Goal: Information Seeking & Learning: Learn about a topic

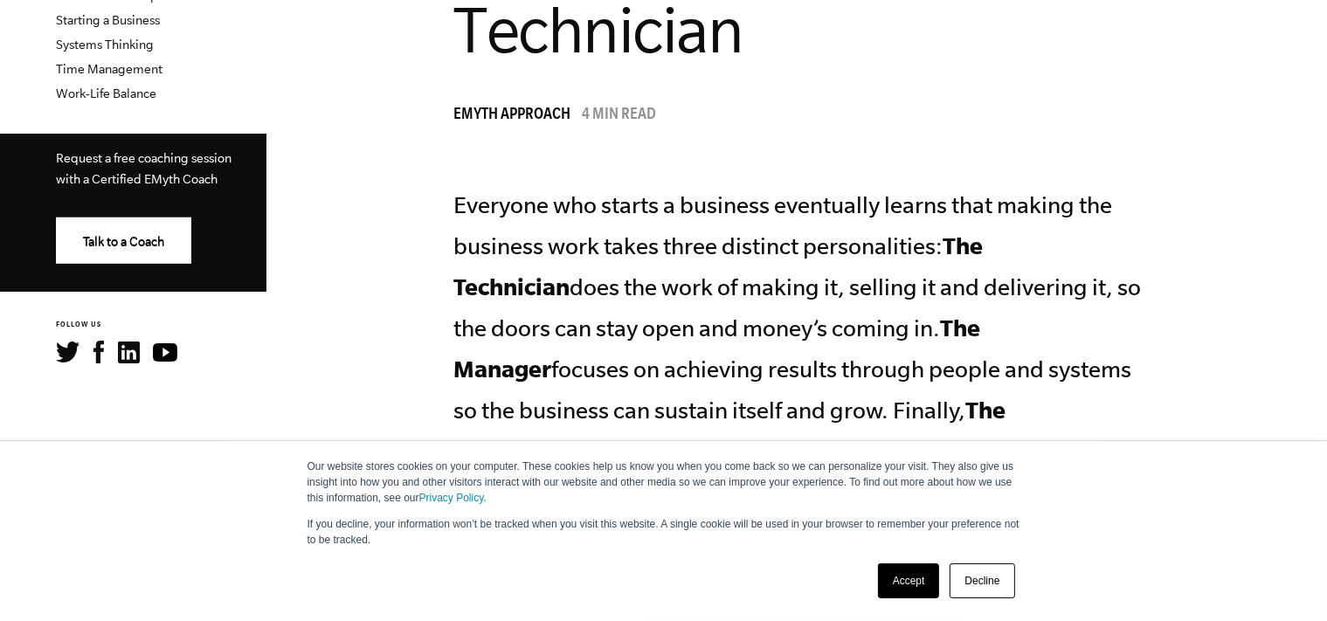
scroll to position [737, 0]
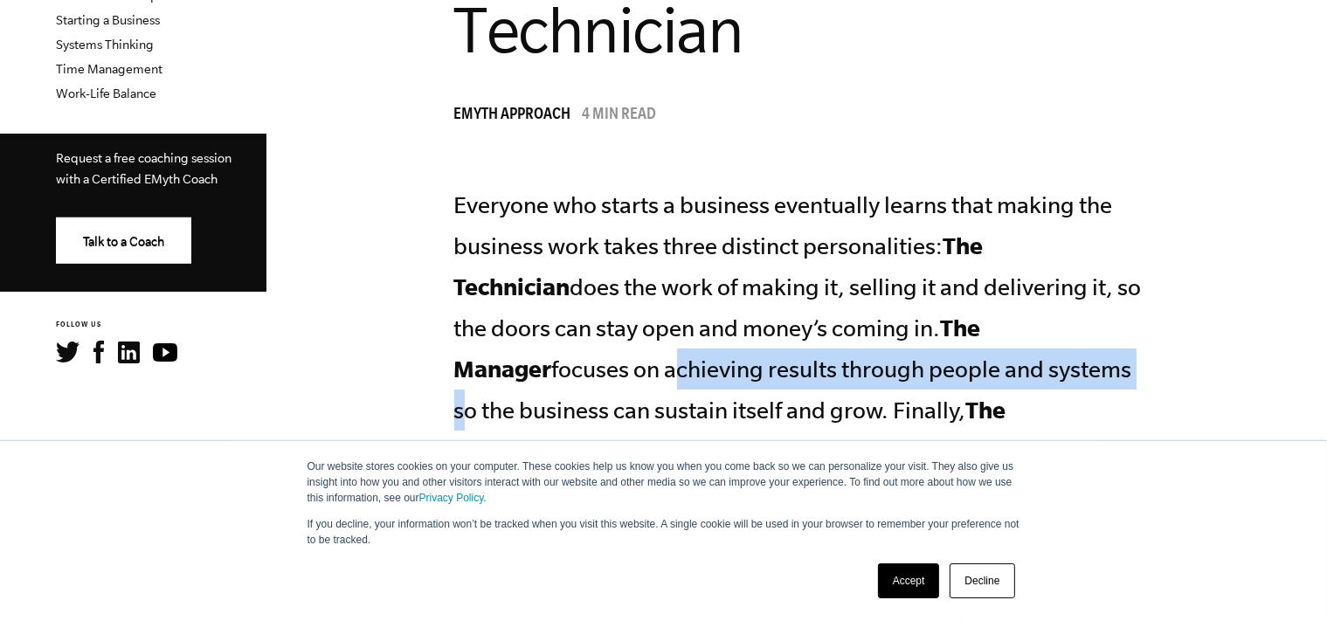
drag, startPoint x: 455, startPoint y: 365, endPoint x: 922, endPoint y: 364, distance: 467.3
click at [922, 364] on p "Everyone who starts a business eventually learns that making the business work …" at bounding box center [803, 369] width 699 height 368
copy p "achieving results through people and systems"
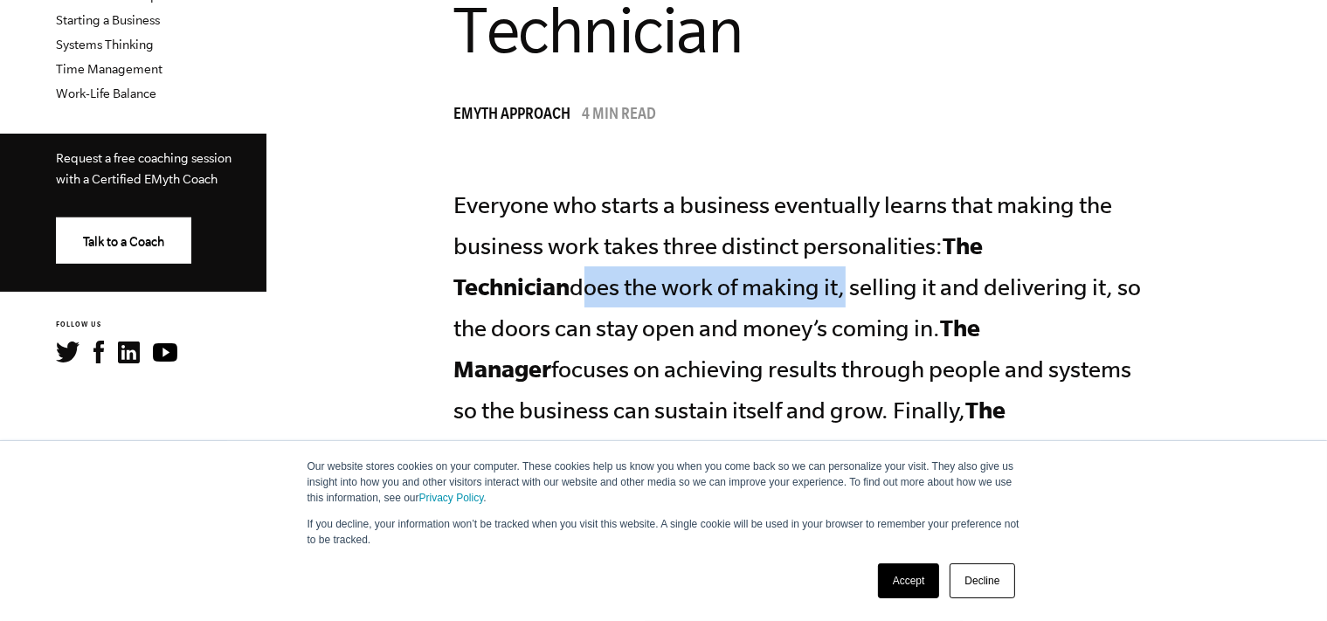
drag, startPoint x: 459, startPoint y: 291, endPoint x: 721, endPoint y: 285, distance: 262.1
click at [721, 285] on p "Everyone who starts a business eventually learns that making the business work …" at bounding box center [803, 369] width 699 height 368
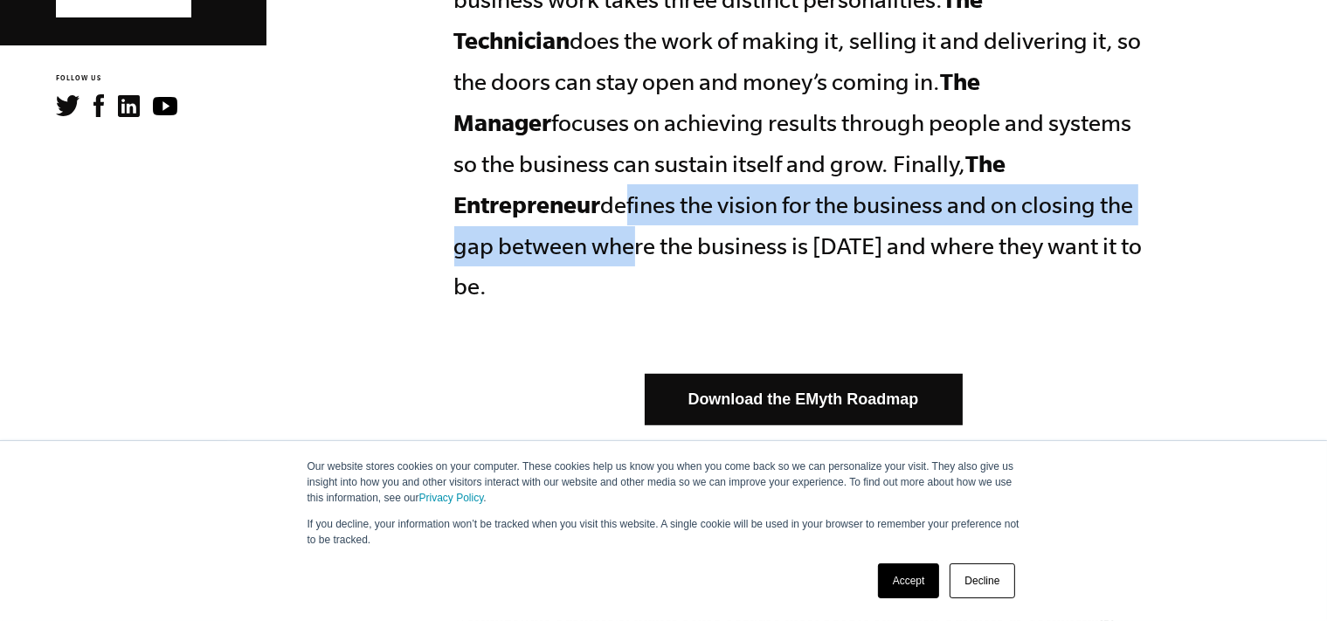
drag, startPoint x: 971, startPoint y: 160, endPoint x: 973, endPoint y: 203, distance: 42.8
click at [973, 203] on p "Everyone who starts a business eventually learns that making the business work …" at bounding box center [803, 123] width 699 height 368
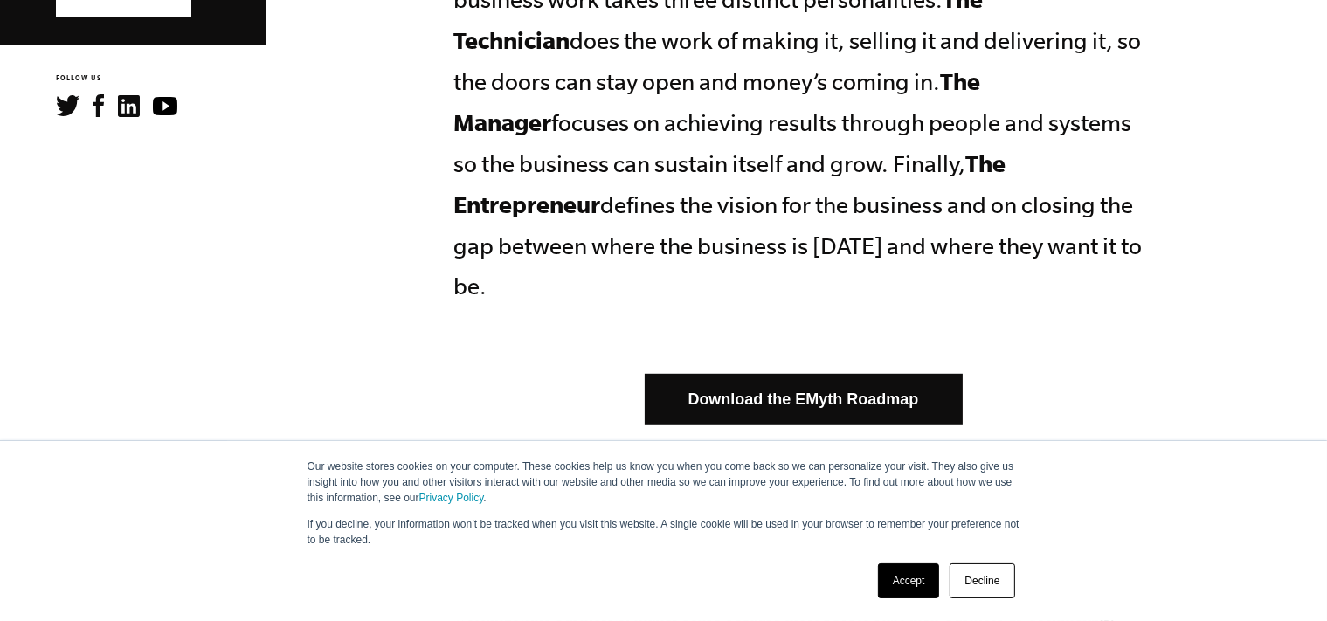
click at [964, 218] on p "Everyone who starts a business eventually learns that making the business work …" at bounding box center [803, 123] width 699 height 368
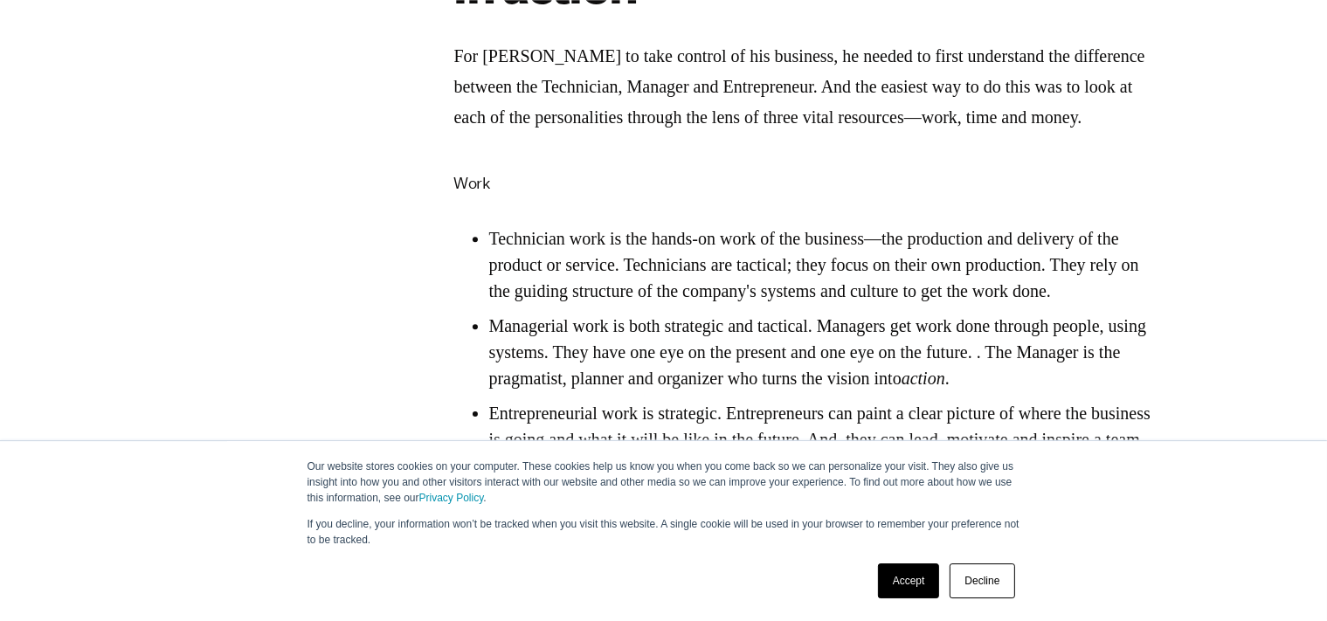
scroll to position [2705, 0]
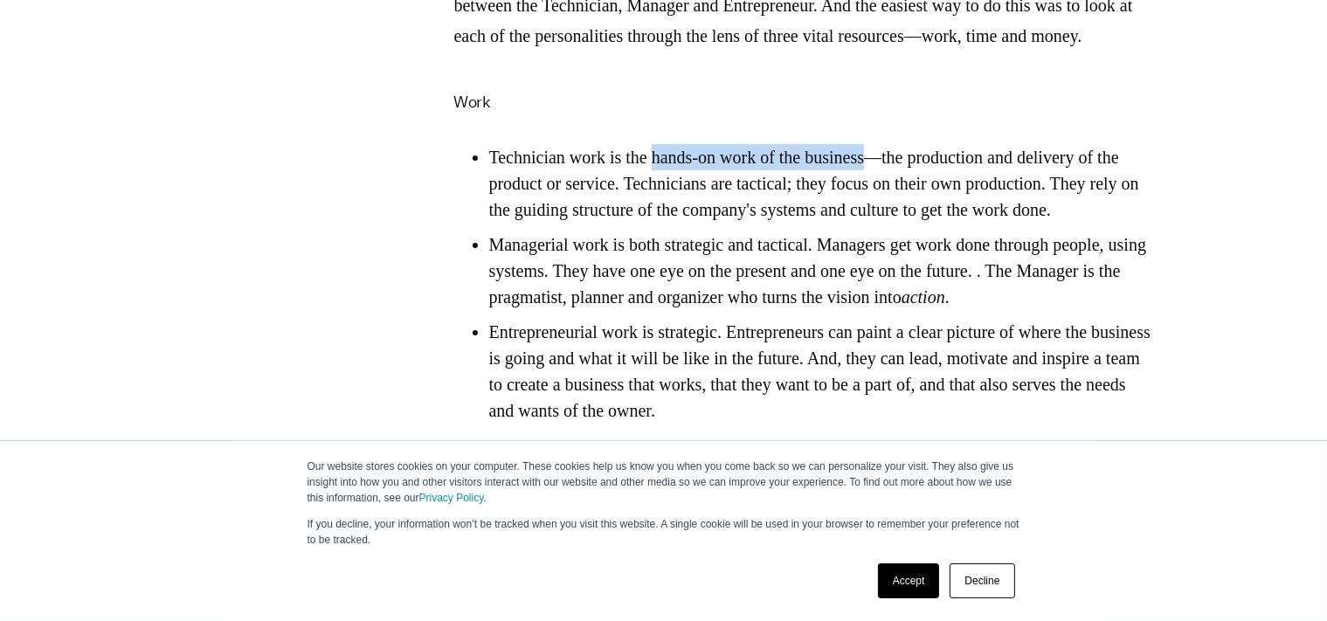
drag, startPoint x: 667, startPoint y: 171, endPoint x: 904, endPoint y: 171, distance: 237.6
click at [904, 171] on li "Technician work is the hands-on work of the business—the production and deliver…" at bounding box center [821, 183] width 664 height 79
copy li "hands-on work of the business"
click at [760, 301] on li "Managerial work is both strategic and tactical. Managers get work done through …" at bounding box center [821, 270] width 664 height 79
click at [928, 289] on li "Managerial work is both strategic and tactical. Managers get work done through …" at bounding box center [821, 270] width 664 height 79
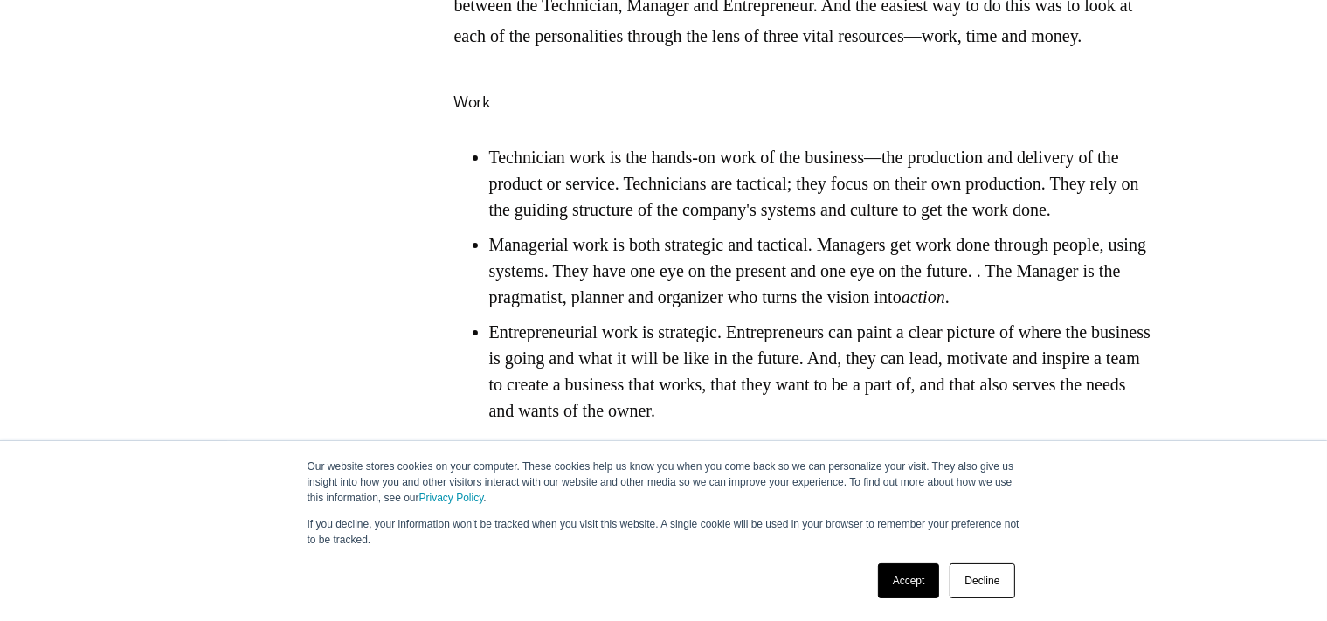
click at [608, 310] on li "Managerial work is both strategic and tactical. Managers get work done through …" at bounding box center [821, 270] width 664 height 79
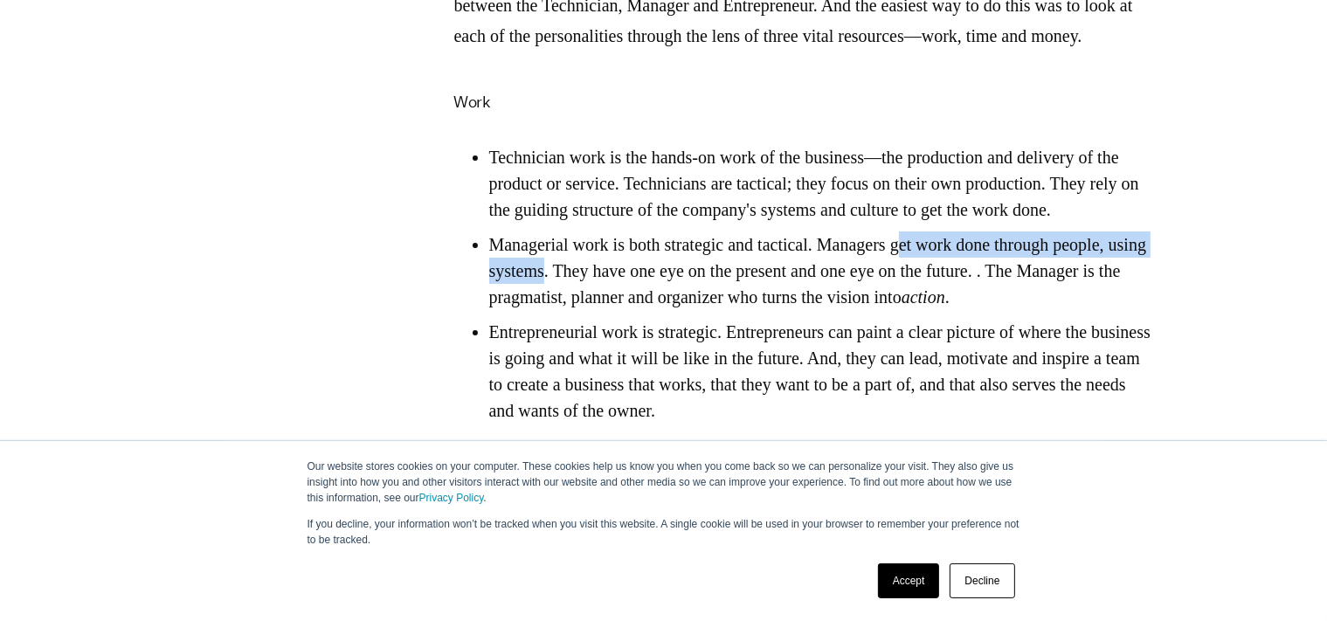
drag, startPoint x: 935, startPoint y: 285, endPoint x: 656, endPoint y: 318, distance: 280.6
click at [656, 310] on li "Managerial work is both strategic and tactical. Managers get work done through …" at bounding box center [821, 270] width 664 height 79
copy li "et work done through people, using systems"
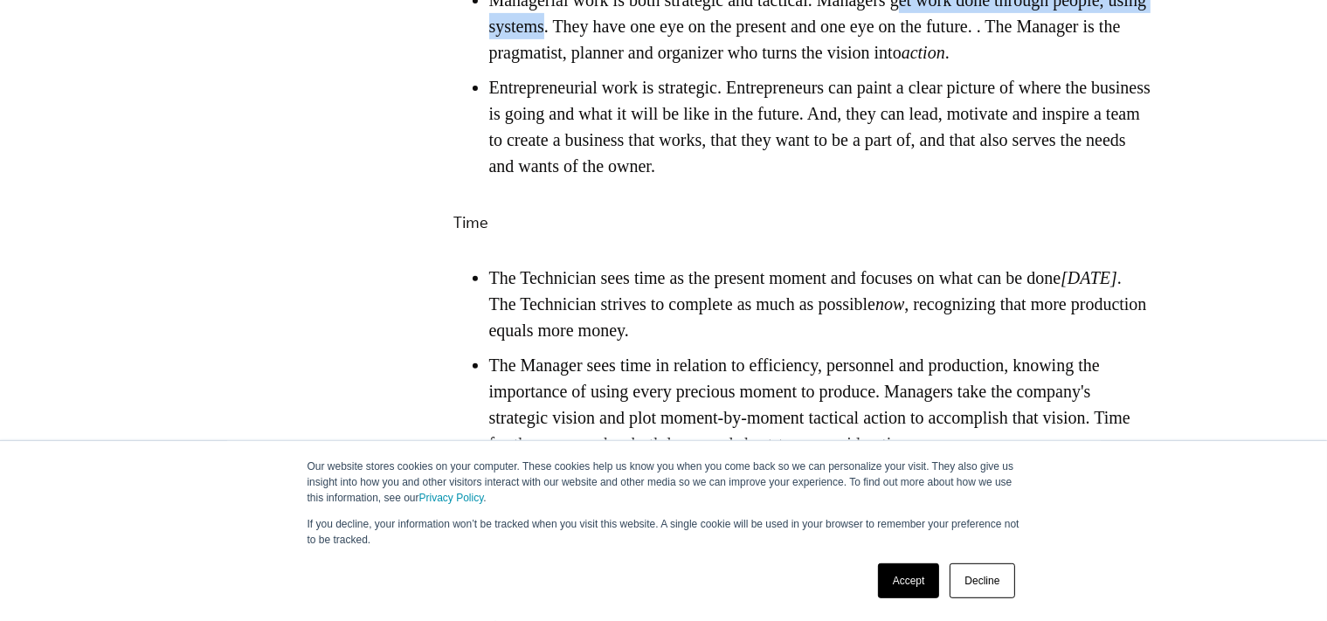
scroll to position [2952, 0]
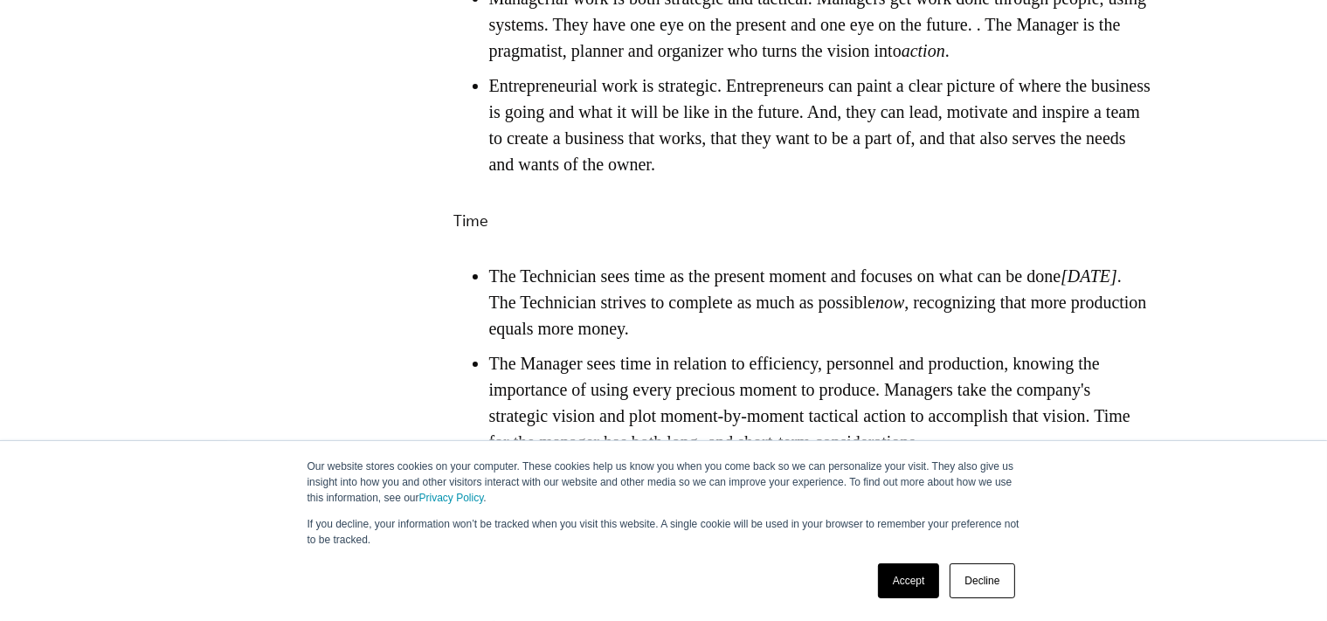
click at [874, 173] on li "Entrepreneurial work is strategic. Entrepreneurs can paint a clear picture of w…" at bounding box center [821, 125] width 664 height 105
click at [809, 177] on li "Entrepreneurial work is strategic. Entrepreneurs can paint a clear picture of w…" at bounding box center [821, 125] width 664 height 105
click at [898, 177] on li "Entrepreneurial work is strategic. Entrepreneurs can paint a clear picture of w…" at bounding box center [821, 125] width 664 height 105
click at [695, 155] on li "Entrepreneurial work is strategic. Entrepreneurs can paint a clear picture of w…" at bounding box center [821, 125] width 664 height 105
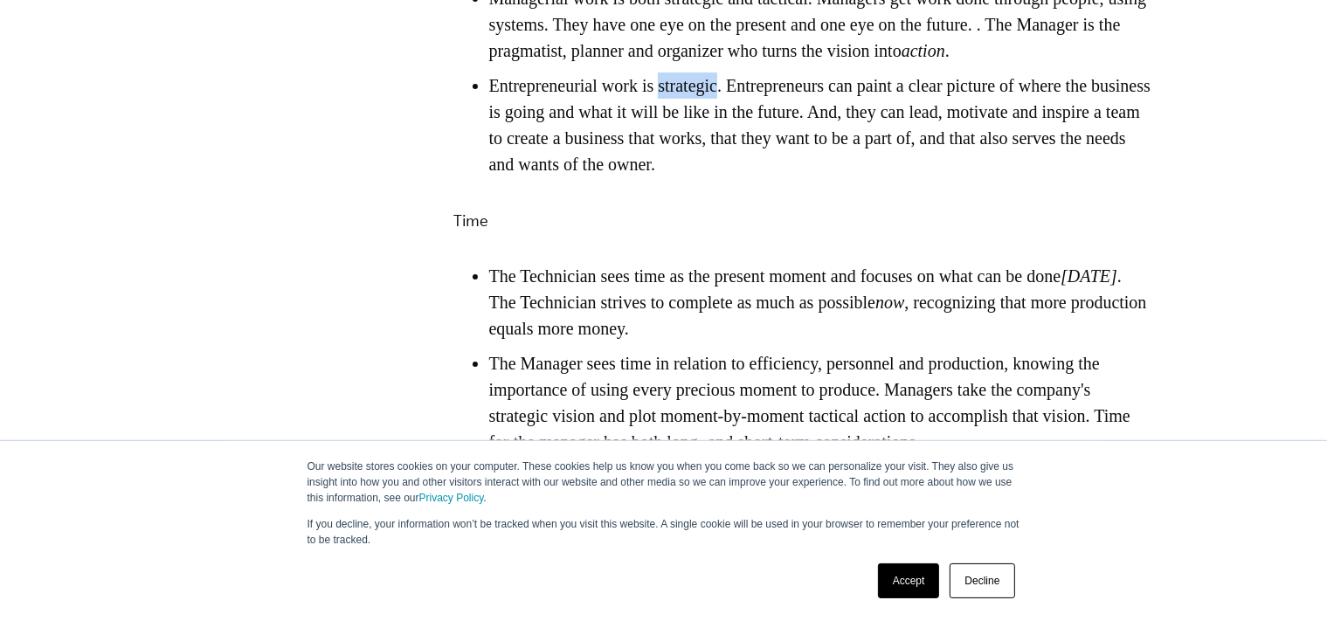
copy li "strategic"
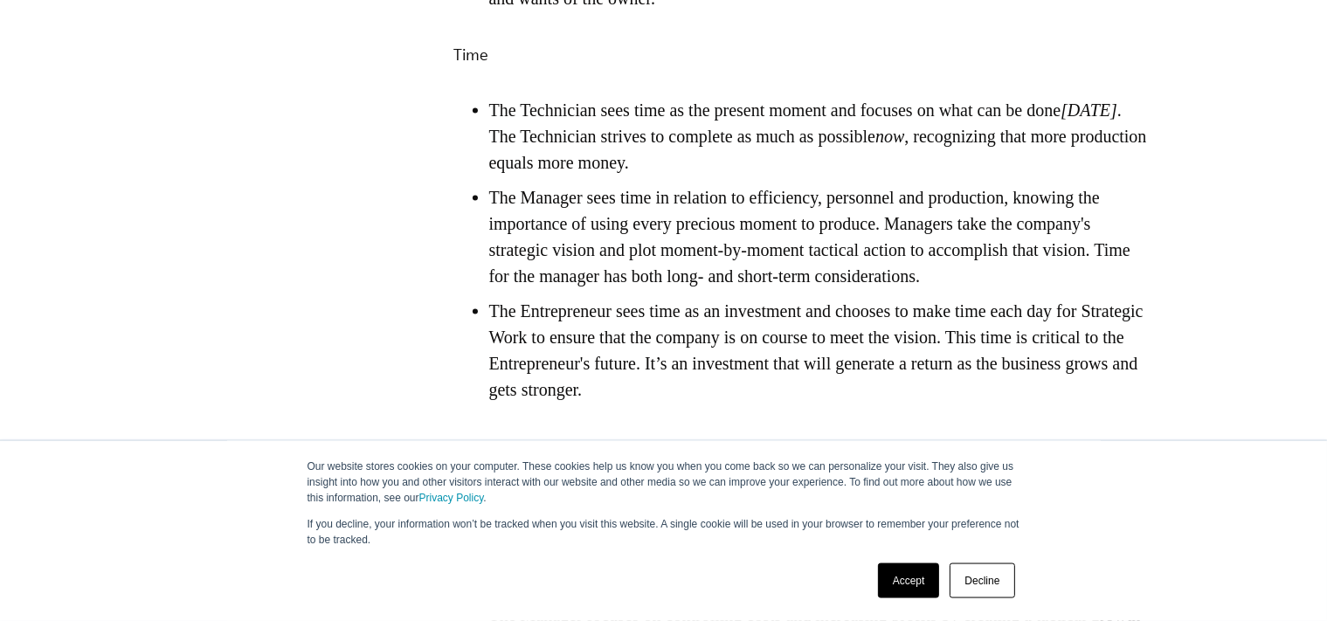
scroll to position [3197, 0]
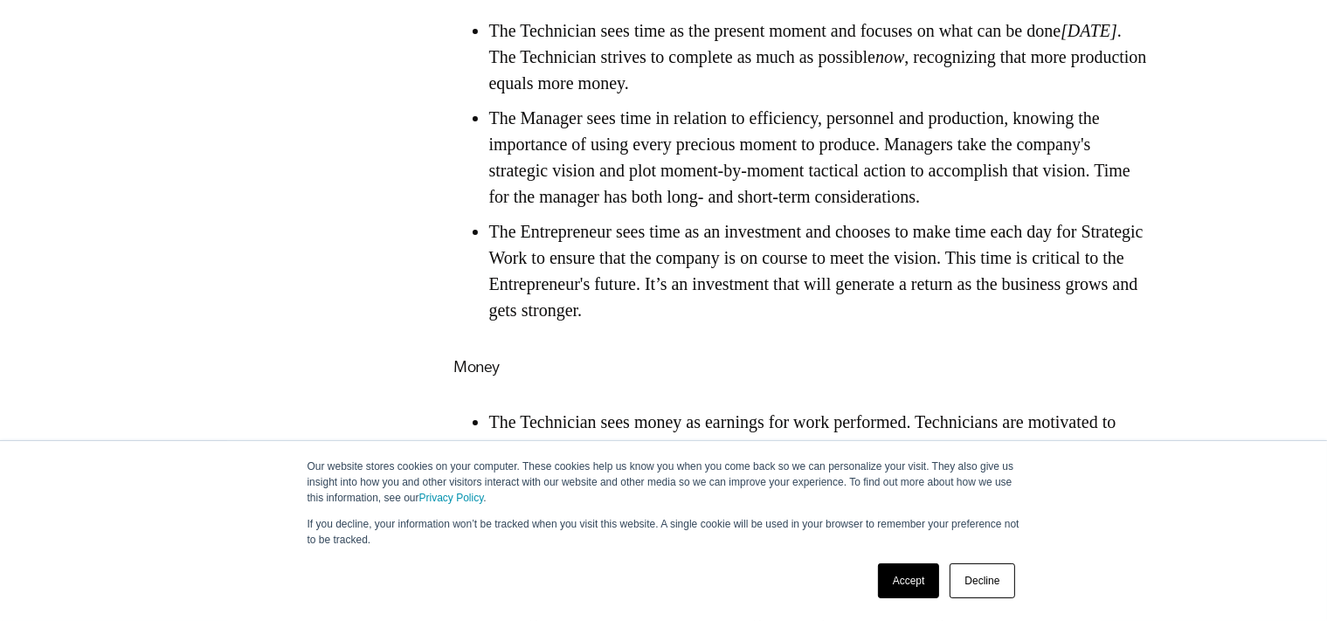
click at [876, 96] on li "The Technician sees time as the present moment and focuses on what can be done …" at bounding box center [821, 56] width 664 height 79
click at [821, 183] on li "The Manager sees time in relation to efficiency, personnel and production, know…" at bounding box center [821, 157] width 664 height 105
drag, startPoint x: 800, startPoint y: 197, endPoint x: 915, endPoint y: 213, distance: 116.4
click at [909, 210] on li "The Manager sees time in relation to efficiency, personnel and production, know…" at bounding box center [821, 157] width 664 height 105
click at [916, 210] on li "The Manager sees time in relation to efficiency, personnel and production, know…" at bounding box center [821, 157] width 664 height 105
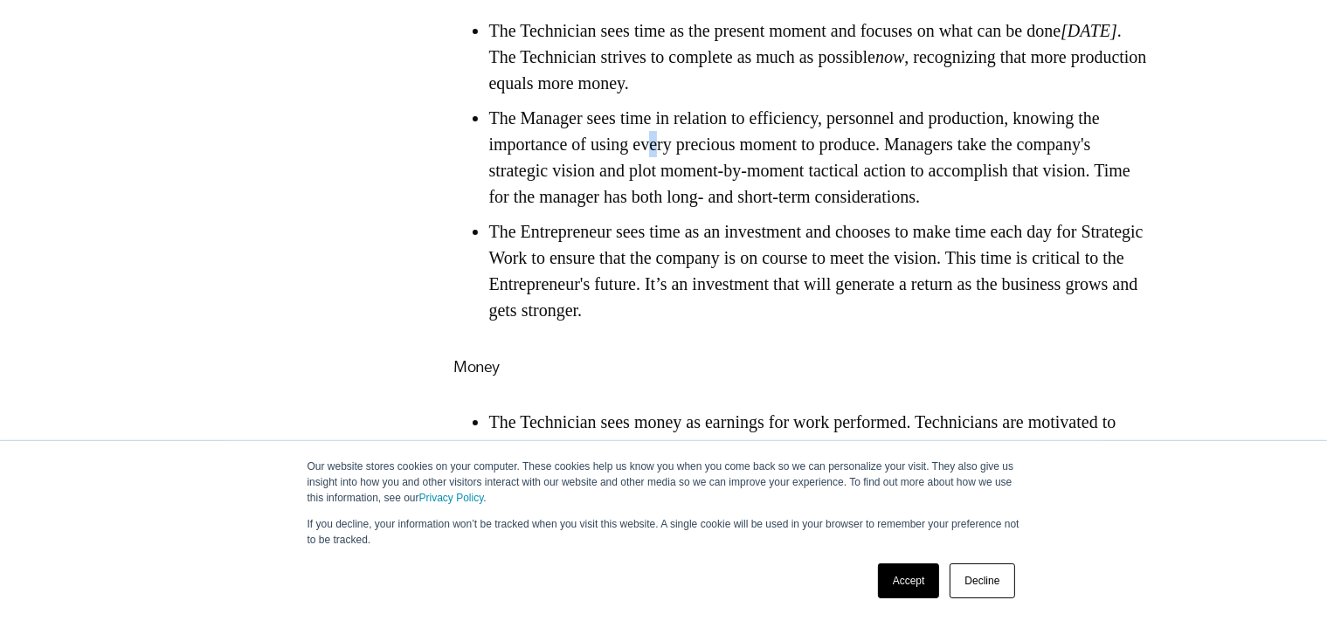
drag, startPoint x: 689, startPoint y: 217, endPoint x: 777, endPoint y: 223, distance: 87.6
click at [730, 210] on li "The Manager sees time in relation to efficiency, personnel and production, know…" at bounding box center [821, 157] width 664 height 105
click at [783, 210] on li "The Manager sees time in relation to efficiency, personnel and production, know…" at bounding box center [821, 157] width 664 height 105
click at [874, 177] on li "The Manager sees time in relation to efficiency, personnel and production, know…" at bounding box center [821, 157] width 664 height 105
click at [892, 179] on li "The Manager sees time in relation to efficiency, personnel and production, know…" at bounding box center [821, 157] width 664 height 105
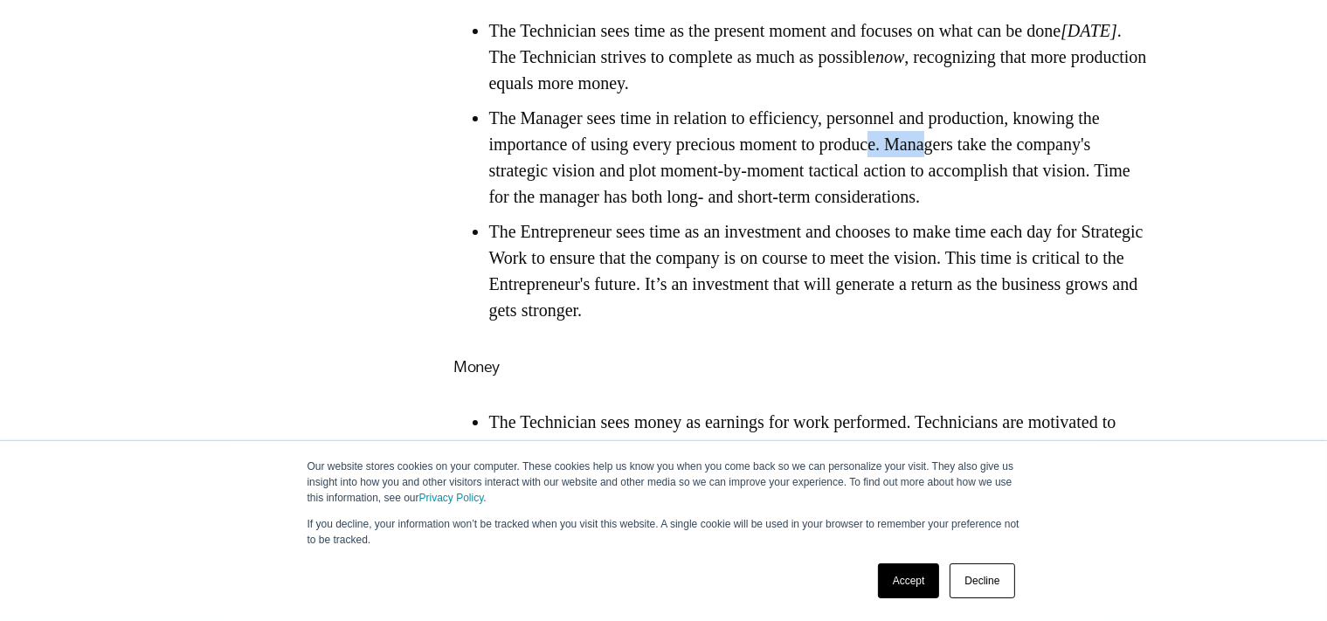
drag, startPoint x: 967, startPoint y: 204, endPoint x: 1005, endPoint y: 204, distance: 37.6
click at [1004, 204] on li "The Manager sees time in relation to efficiency, personnel and production, know…" at bounding box center [821, 157] width 664 height 105
drag, startPoint x: 1005, startPoint y: 204, endPoint x: 963, endPoint y: 305, distance: 108.9
click at [1006, 204] on li "The Manager sees time in relation to efficiency, personnel and production, know…" at bounding box center [821, 157] width 664 height 105
drag, startPoint x: 888, startPoint y: 294, endPoint x: 956, endPoint y: 306, distance: 69.2
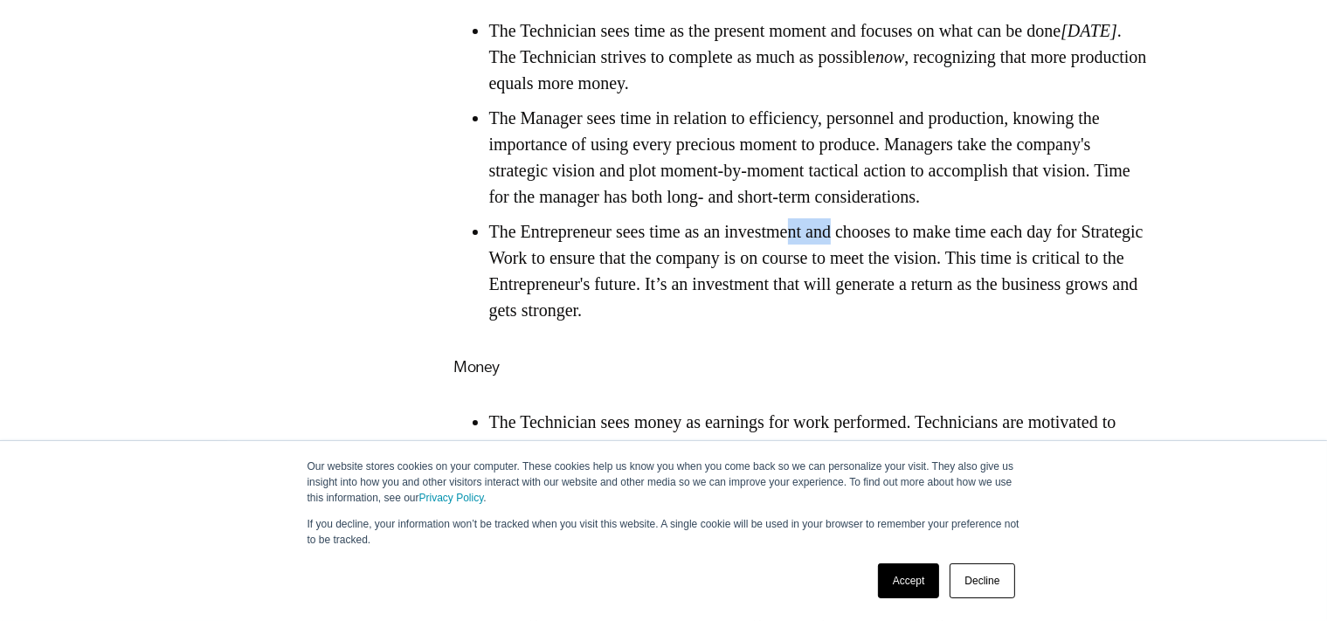
click at [956, 306] on li "The Entrepreneur sees time as an investment and chooses to make time each day f…" at bounding box center [821, 270] width 664 height 105
drag, startPoint x: 956, startPoint y: 307, endPoint x: 928, endPoint y: 348, distance: 49.7
click at [956, 307] on li "The Entrepreneur sees time as an investment and chooses to make time each day f…" at bounding box center [821, 270] width 664 height 105
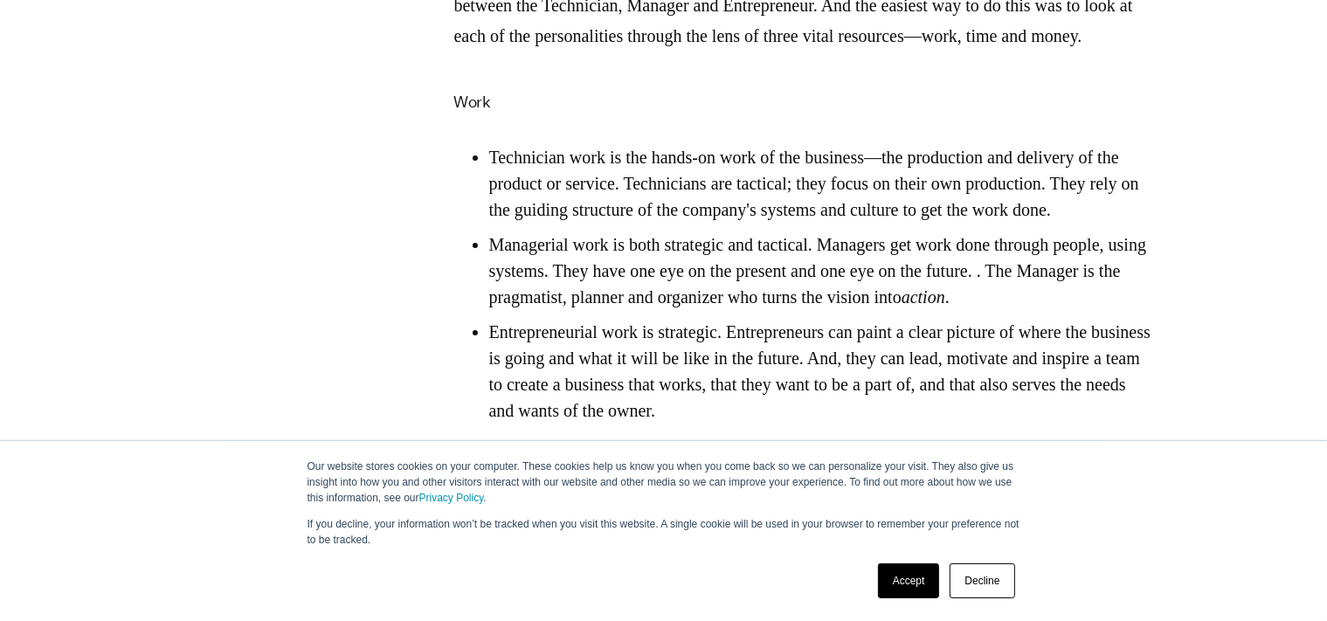
scroll to position [2952, 0]
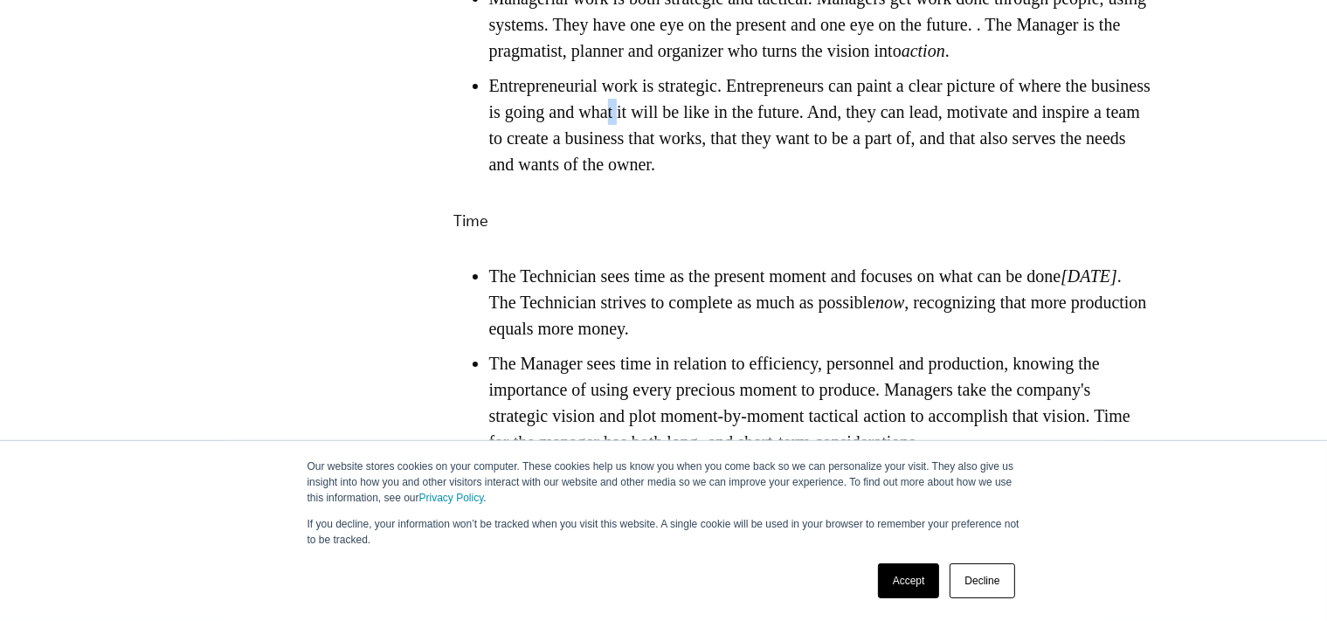
click at [734, 174] on li "Entrepreneurial work is strategic. Entrepreneurs can paint a clear picture of w…" at bounding box center [821, 125] width 664 height 105
click at [739, 174] on li "Entrepreneurial work is strategic. Entrepreneurs can paint a clear picture of w…" at bounding box center [821, 125] width 664 height 105
drag, startPoint x: 755, startPoint y: 183, endPoint x: 783, endPoint y: 183, distance: 28.0
click at [774, 177] on li "Entrepreneurial work is strategic. Entrepreneurs can paint a clear picture of w…" at bounding box center [821, 125] width 664 height 105
drag, startPoint x: 783, startPoint y: 183, endPoint x: 844, endPoint y: 235, distance: 80.0
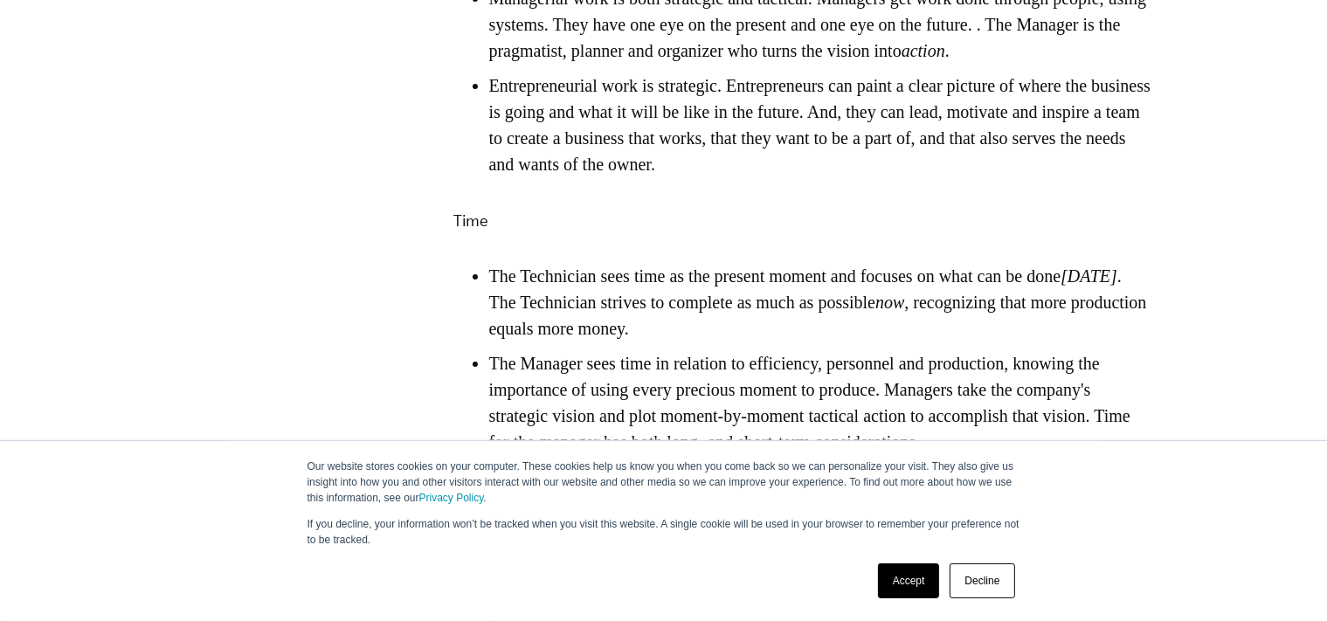
click at [784, 177] on li "Entrepreneurial work is strategic. Entrepreneurs can paint a clear picture of w…" at bounding box center [821, 125] width 664 height 105
drag, startPoint x: 687, startPoint y: 163, endPoint x: 722, endPoint y: 170, distance: 35.6
click at [722, 170] on li "Entrepreneurial work is strategic. Entrepreneurs can paint a clear picture of w…" at bounding box center [821, 125] width 664 height 105
click at [769, 176] on li "Entrepreneurial work is strategic. Entrepreneurs can paint a clear picture of w…" at bounding box center [821, 125] width 664 height 105
drag, startPoint x: 904, startPoint y: 208, endPoint x: 922, endPoint y: 211, distance: 17.8
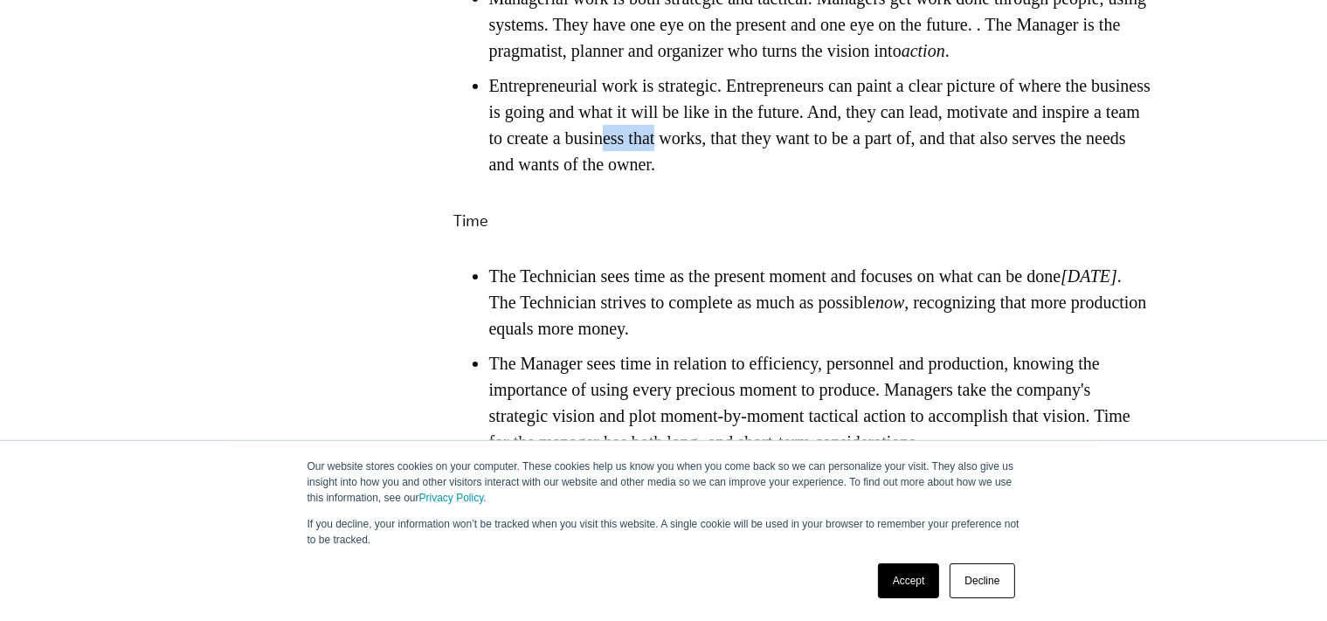
click at [919, 177] on li "Entrepreneurial work is strategic. Entrepreneurs can paint a clear picture of w…" at bounding box center [821, 125] width 664 height 105
click at [922, 177] on li "Entrepreneurial work is strategic. Entrepreneurs can paint a clear picture of w…" at bounding box center [821, 125] width 664 height 105
click at [982, 589] on link "Decline" at bounding box center [982, 580] width 65 height 35
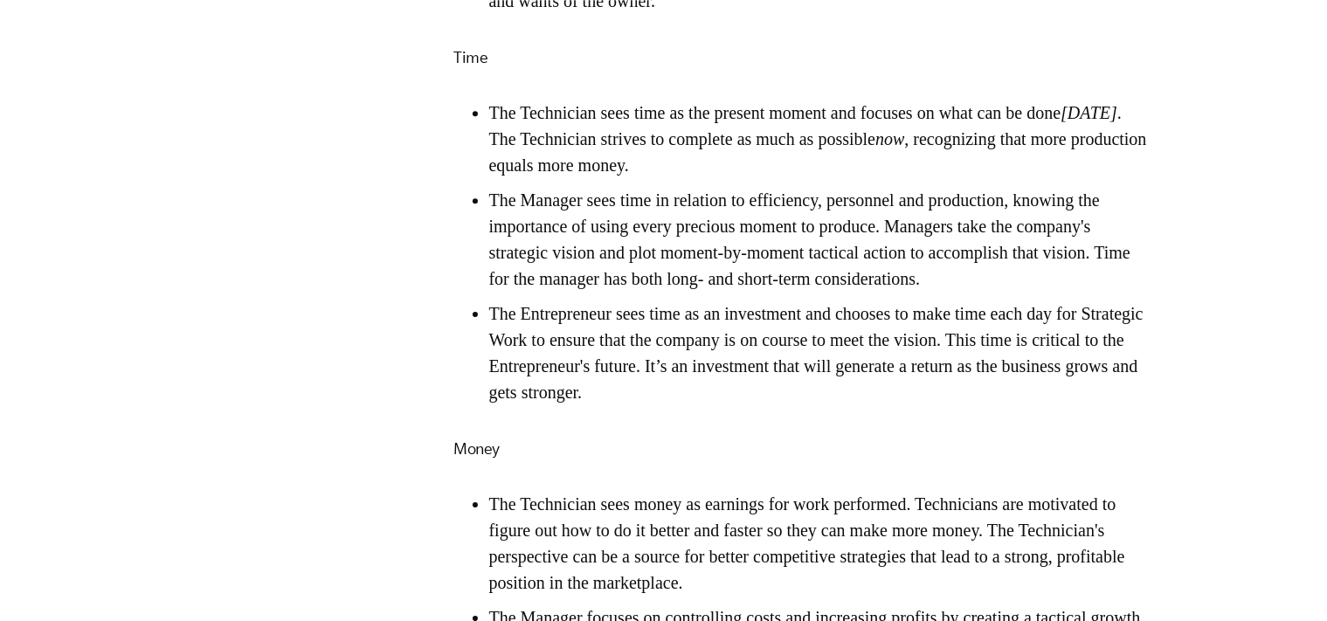
scroll to position [3197, 0]
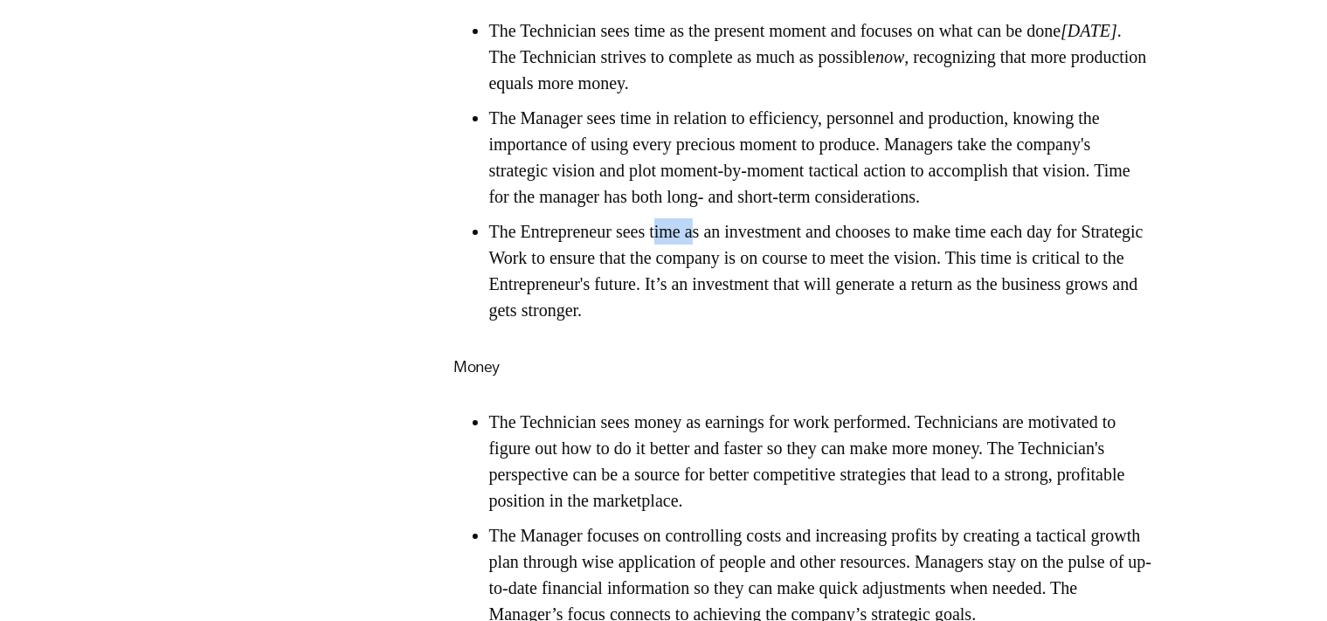
click at [756, 315] on li "The Entrepreneur sees time as an investment and chooses to make time each day f…" at bounding box center [821, 270] width 664 height 105
click at [800, 320] on li "The Entrepreneur sees time as an investment and chooses to make time each day f…" at bounding box center [821, 270] width 664 height 105
drag, startPoint x: 675, startPoint y: 322, endPoint x: 839, endPoint y: 349, distance: 165.4
click at [741, 323] on li "The Entrepreneur sees time as an investment and chooses to make time each day f…" at bounding box center [821, 270] width 664 height 105
click at [861, 323] on li "The Entrepreneur sees time as an investment and chooses to make time each day f…" at bounding box center [821, 270] width 664 height 105
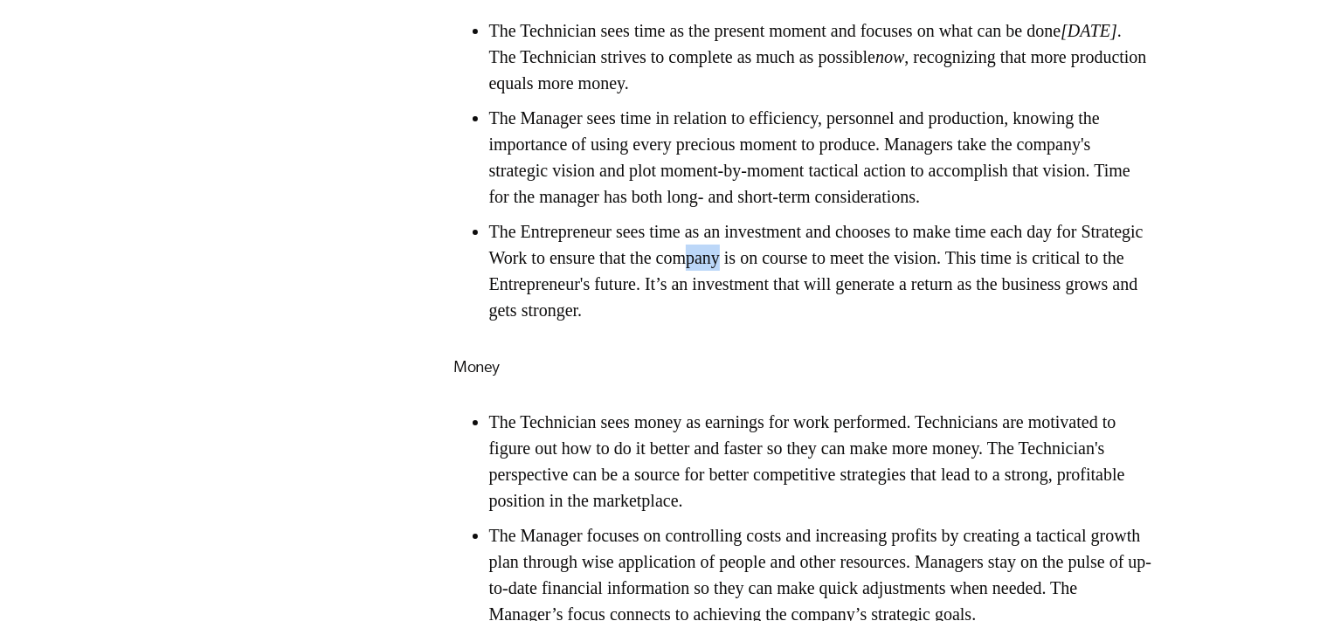
drag, startPoint x: 819, startPoint y: 326, endPoint x: 949, endPoint y: 344, distance: 130.6
click at [941, 323] on li "The Entrepreneur sees time as an investment and chooses to make time each day f…" at bounding box center [821, 270] width 664 height 105
drag, startPoint x: 949, startPoint y: 344, endPoint x: 950, endPoint y: 463, distance: 118.8
click at [949, 323] on li "The Entrepreneur sees time as an investment and chooses to make time each day f…" at bounding box center [821, 270] width 664 height 105
drag, startPoint x: 731, startPoint y: 299, endPoint x: 839, endPoint y: 314, distance: 108.6
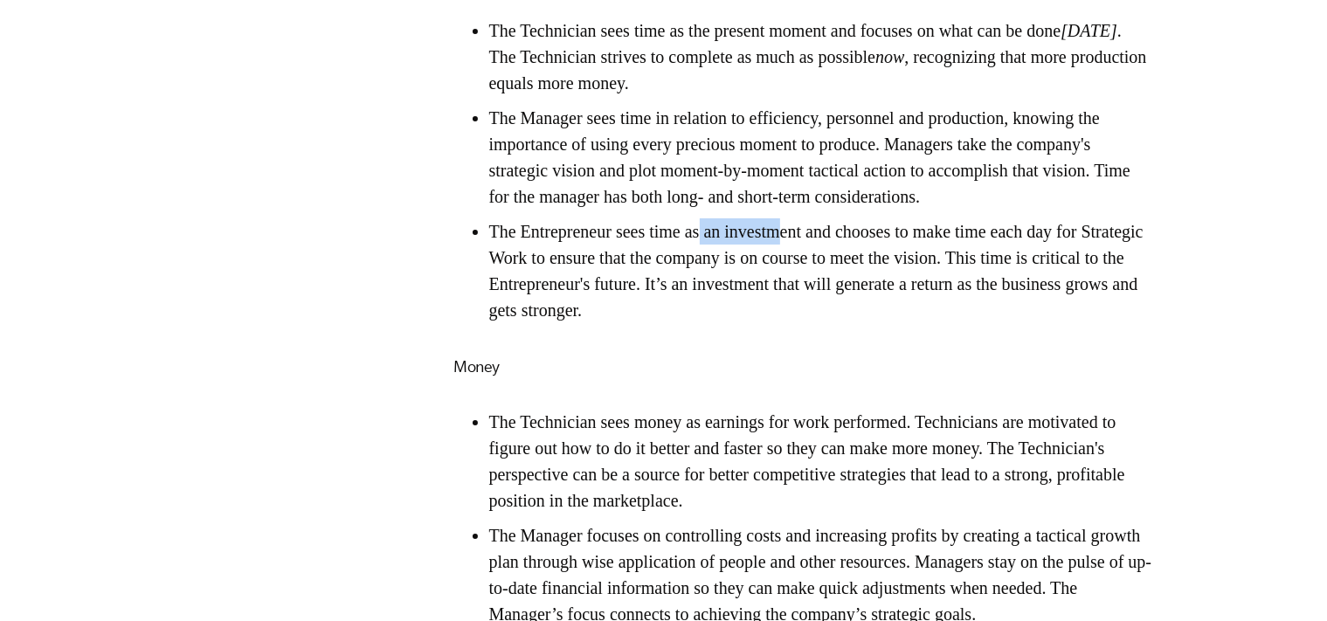
click at [821, 309] on li "The Entrepreneur sees time as an investment and chooses to make time each day f…" at bounding box center [821, 270] width 664 height 105
drag, startPoint x: 839, startPoint y: 314, endPoint x: 848, endPoint y: 321, distance: 11.4
click at [842, 317] on li "The Entrepreneur sees time as an investment and chooses to make time each day f…" at bounding box center [821, 270] width 664 height 105
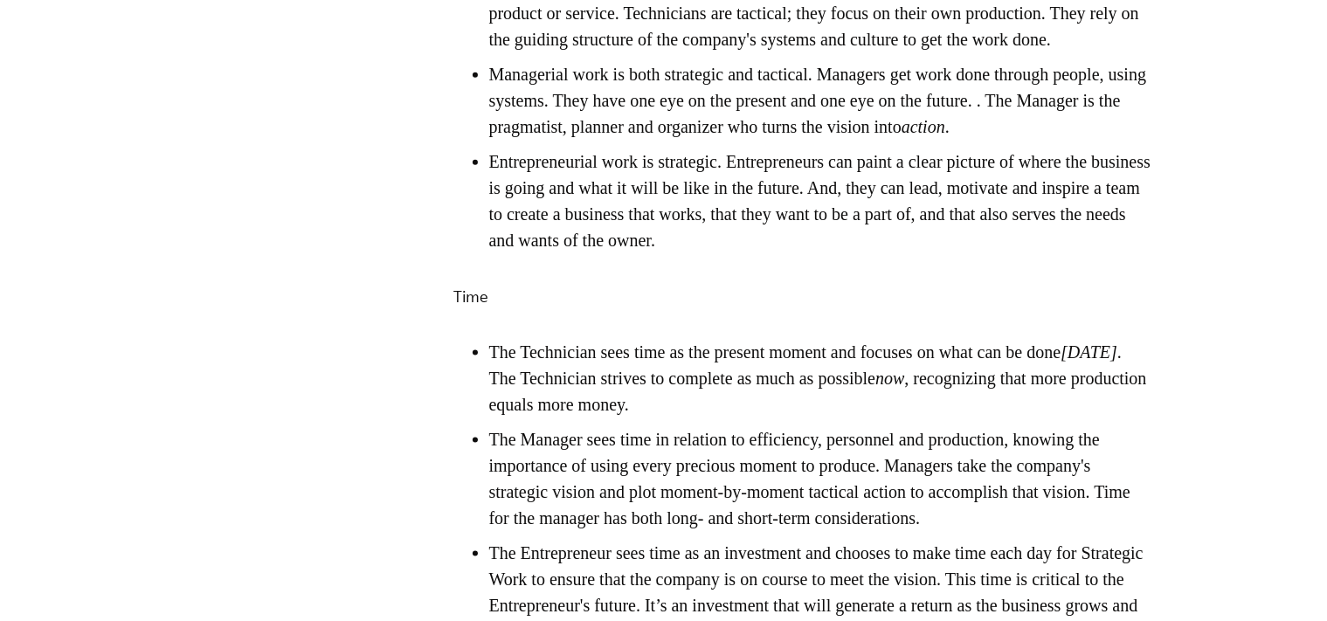
scroll to position [2705, 0]
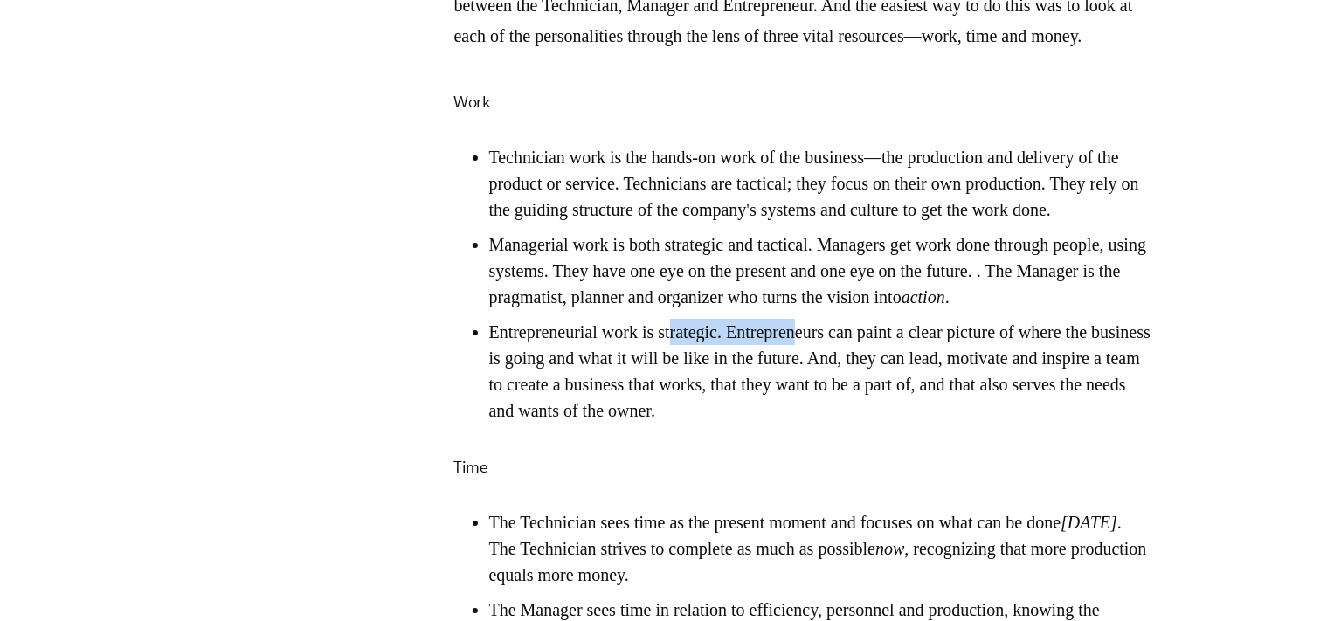
click at [837, 413] on li "Entrepreneurial work is strategic. Entrepreneurs can paint a clear picture of w…" at bounding box center [821, 371] width 664 height 105
click at [855, 413] on li "Entrepreneurial work is strategic. Entrepreneurs can paint a clear picture of w…" at bounding box center [821, 371] width 664 height 105
click at [795, 411] on li "Entrepreneurial work is strategic. Entrepreneurs can paint a clear picture of w…" at bounding box center [821, 371] width 664 height 105
drag, startPoint x: 639, startPoint y: 423, endPoint x: 861, endPoint y: 443, distance: 222.8
click at [851, 424] on li "Entrepreneurial work is strategic. Entrepreneurs can paint a clear picture of w…" at bounding box center [821, 371] width 664 height 105
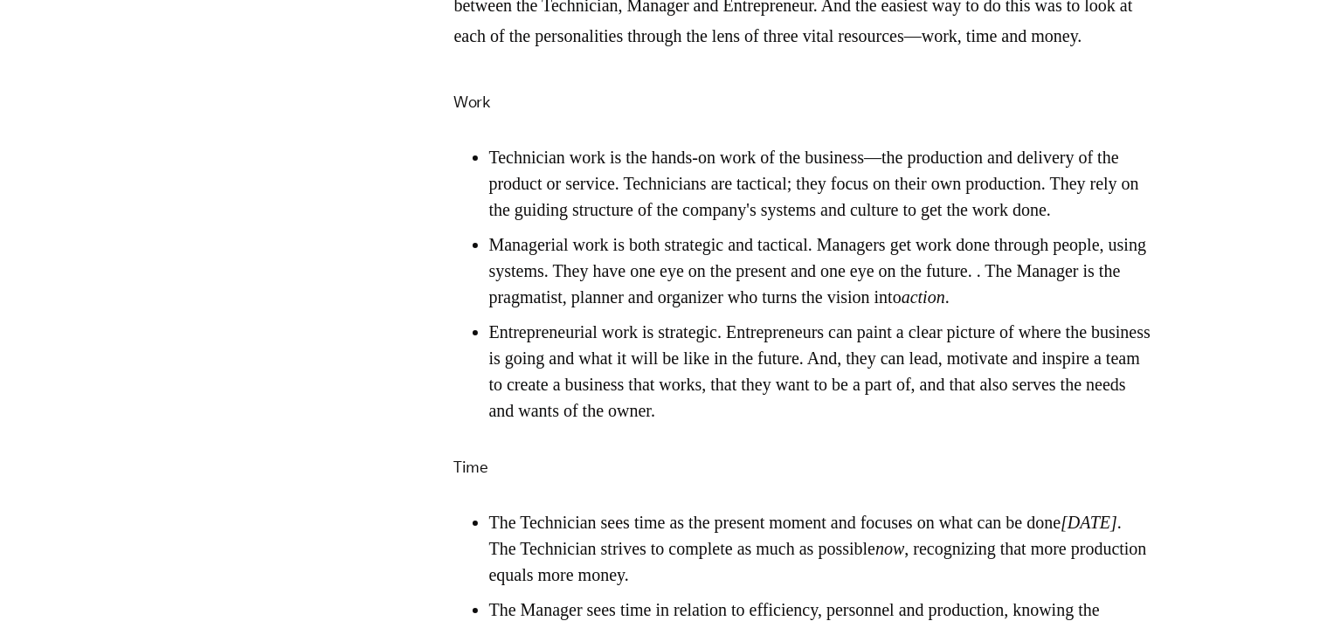
click at [861, 424] on li "Entrepreneurial work is strategic. Entrepreneurs can paint a clear picture of w…" at bounding box center [821, 371] width 664 height 105
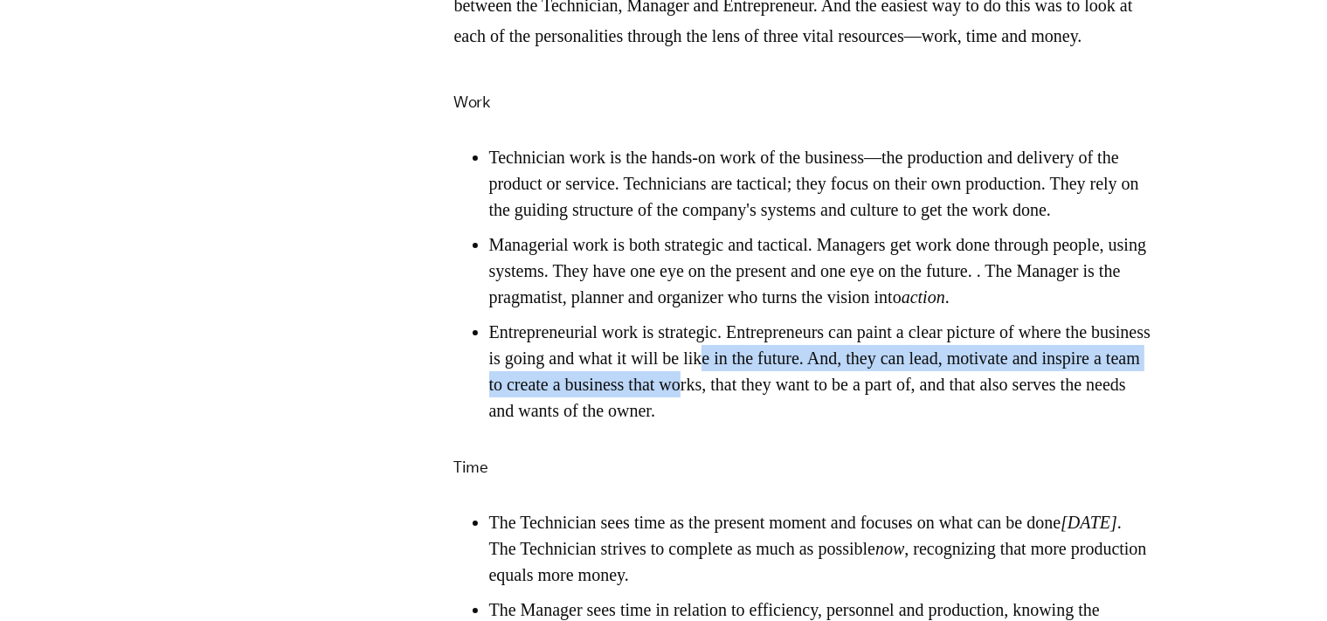
drag, startPoint x: 820, startPoint y: 424, endPoint x: 922, endPoint y: 439, distance: 102.5
click at [922, 424] on li "Entrepreneurial work is strategic. Entrepreneurs can paint a clear picture of w…" at bounding box center [821, 371] width 664 height 105
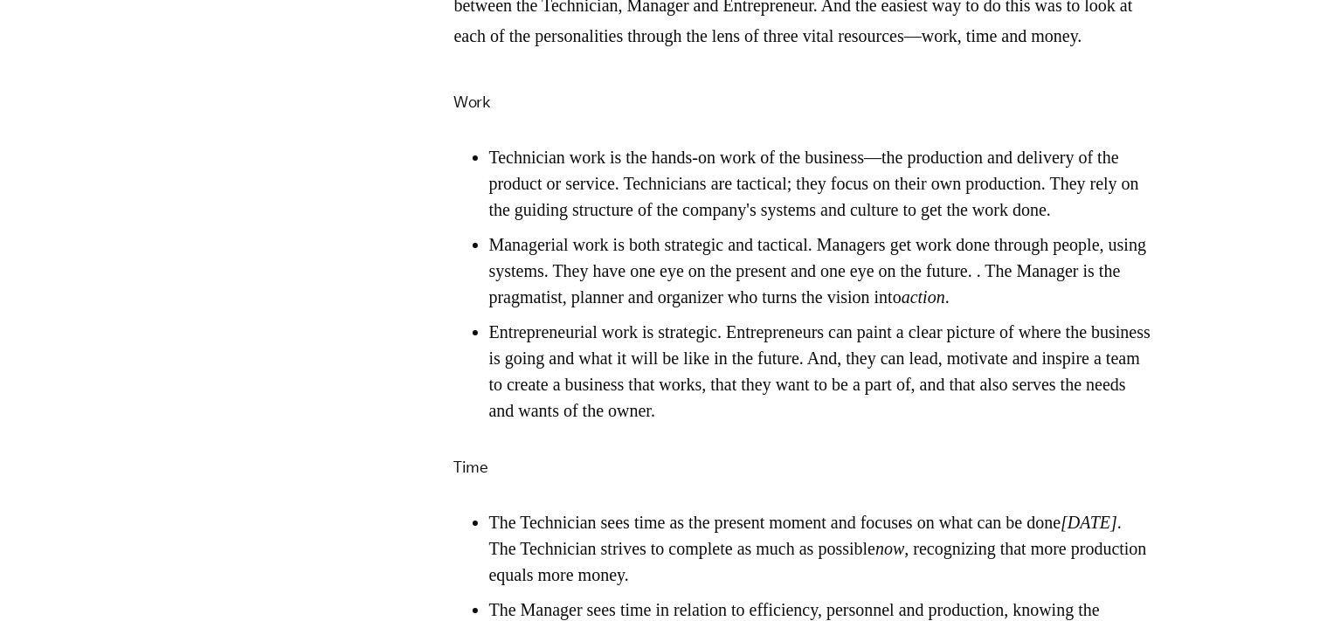
drag, startPoint x: 923, startPoint y: 439, endPoint x: 775, endPoint y: 455, distance: 149.3
click at [922, 424] on li "Entrepreneurial work is strategic. Entrepreneurs can paint a clear picture of w…" at bounding box center [821, 371] width 664 height 105
drag, startPoint x: 704, startPoint y: 444, endPoint x: 893, endPoint y: 456, distance: 189.1
click at [879, 424] on li "Entrepreneurial work is strategic. Entrepreneurs can paint a clear picture of w…" at bounding box center [821, 371] width 664 height 105
click at [893, 424] on li "Entrepreneurial work is strategic. Entrepreneurs can paint a clear picture of w…" at bounding box center [821, 371] width 664 height 105
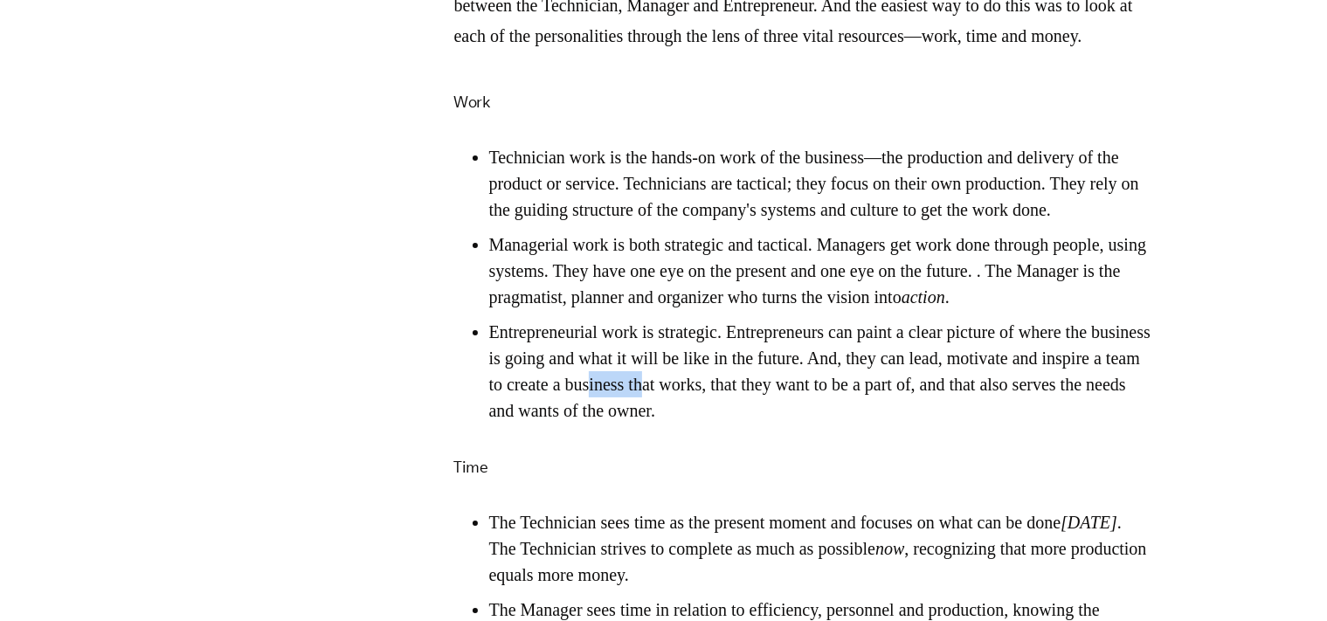
click at [906, 424] on li "Entrepreneurial work is strategic. Entrepreneurs can paint a clear picture of w…" at bounding box center [821, 371] width 664 height 105
click at [909, 424] on li "Entrepreneurial work is strategic. Entrepreneurs can paint a clear picture of w…" at bounding box center [821, 371] width 664 height 105
click at [835, 424] on li "Entrepreneurial work is strategic. Entrepreneurs can paint a clear picture of w…" at bounding box center [821, 371] width 664 height 105
click at [921, 424] on li "Entrepreneurial work is strategic. Entrepreneurs can paint a clear picture of w…" at bounding box center [821, 371] width 664 height 105
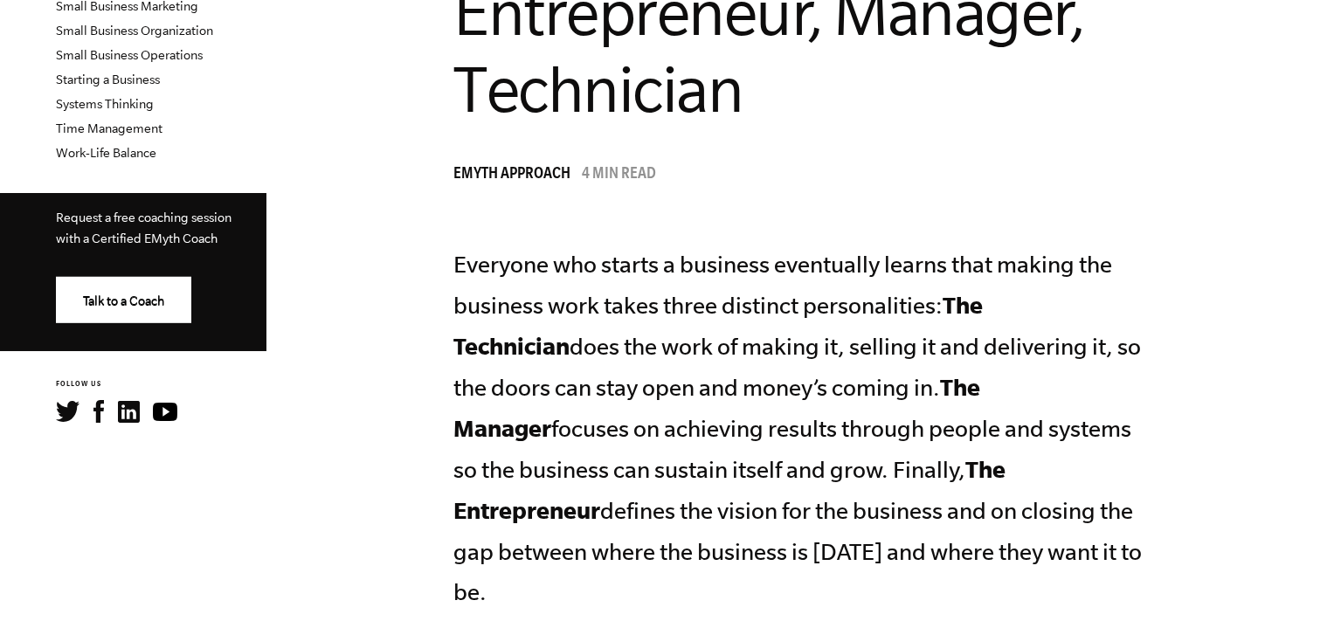
scroll to position [737, 0]
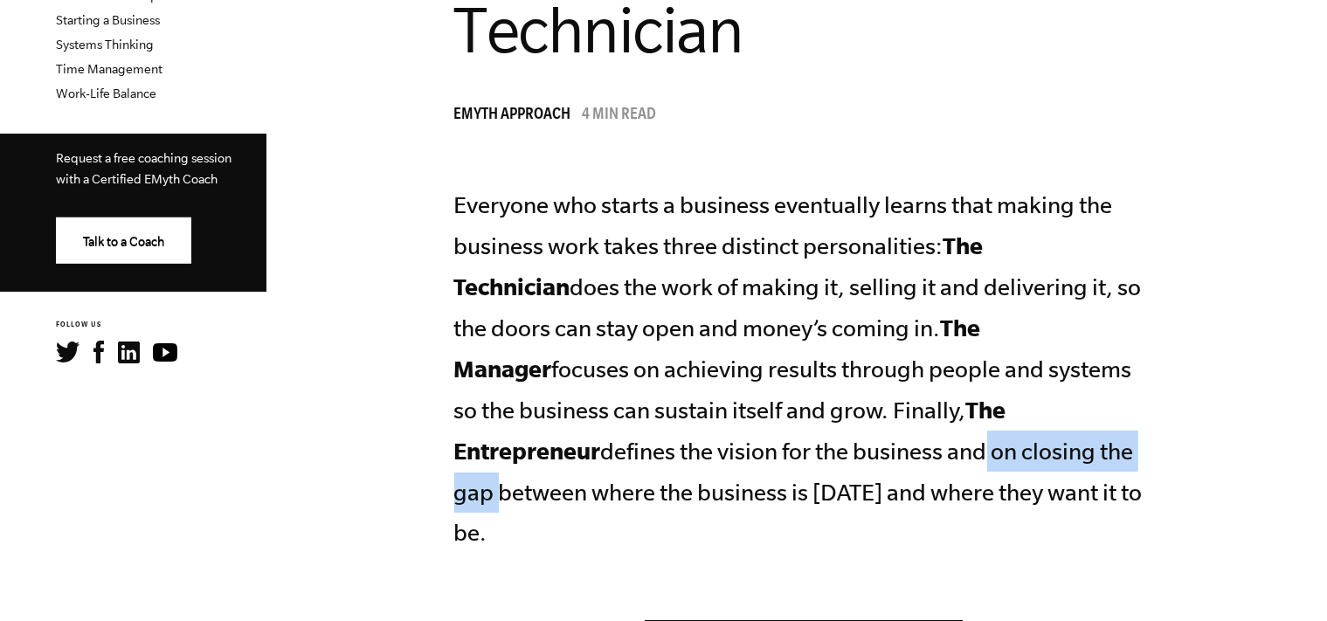
drag, startPoint x: 742, startPoint y: 445, endPoint x: 869, endPoint y: 451, distance: 127.7
click at [869, 451] on p "Everyone who starts a business eventually learns that making the business work …" at bounding box center [803, 369] width 699 height 368
drag, startPoint x: 870, startPoint y: 452, endPoint x: 876, endPoint y: 459, distance: 10.0
click at [872, 452] on p "Everyone who starts a business eventually learns that making the business work …" at bounding box center [803, 369] width 699 height 368
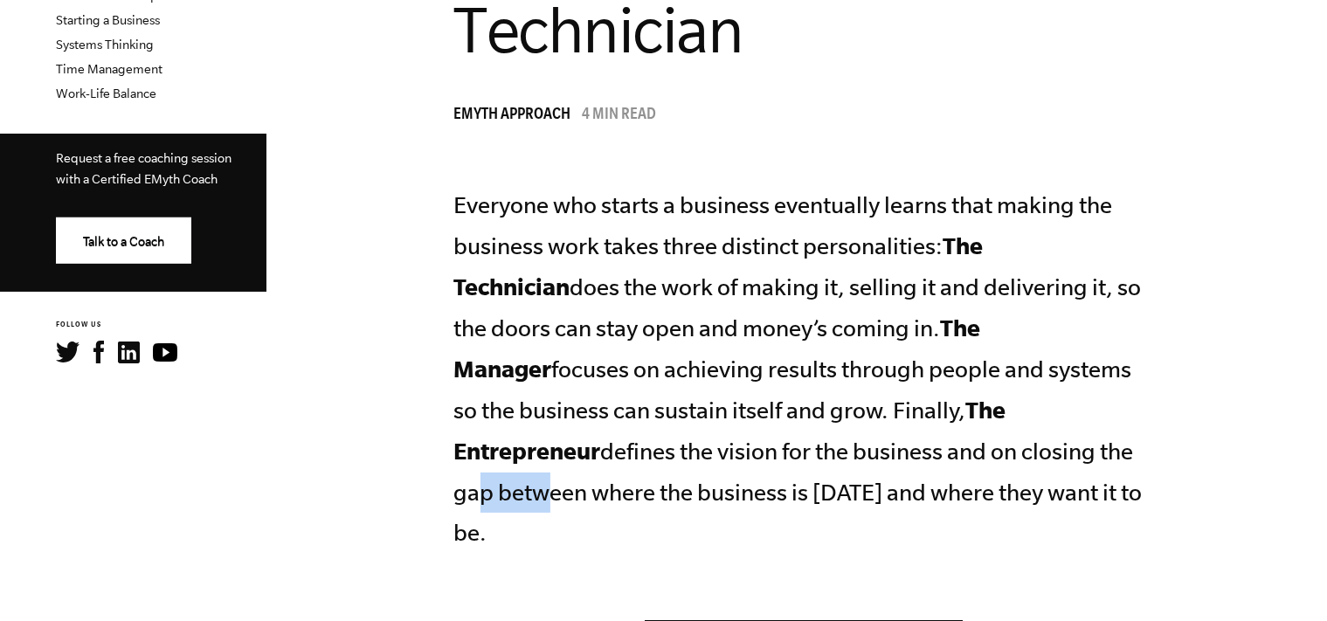
drag, startPoint x: 957, startPoint y: 458, endPoint x: 1011, endPoint y: 465, distance: 54.6
click at [998, 463] on p "Everyone who starts a business eventually learns that making the business work …" at bounding box center [803, 369] width 699 height 368
click at [1019, 467] on p "Everyone who starts a business eventually learns that making the business work …" at bounding box center [803, 369] width 699 height 368
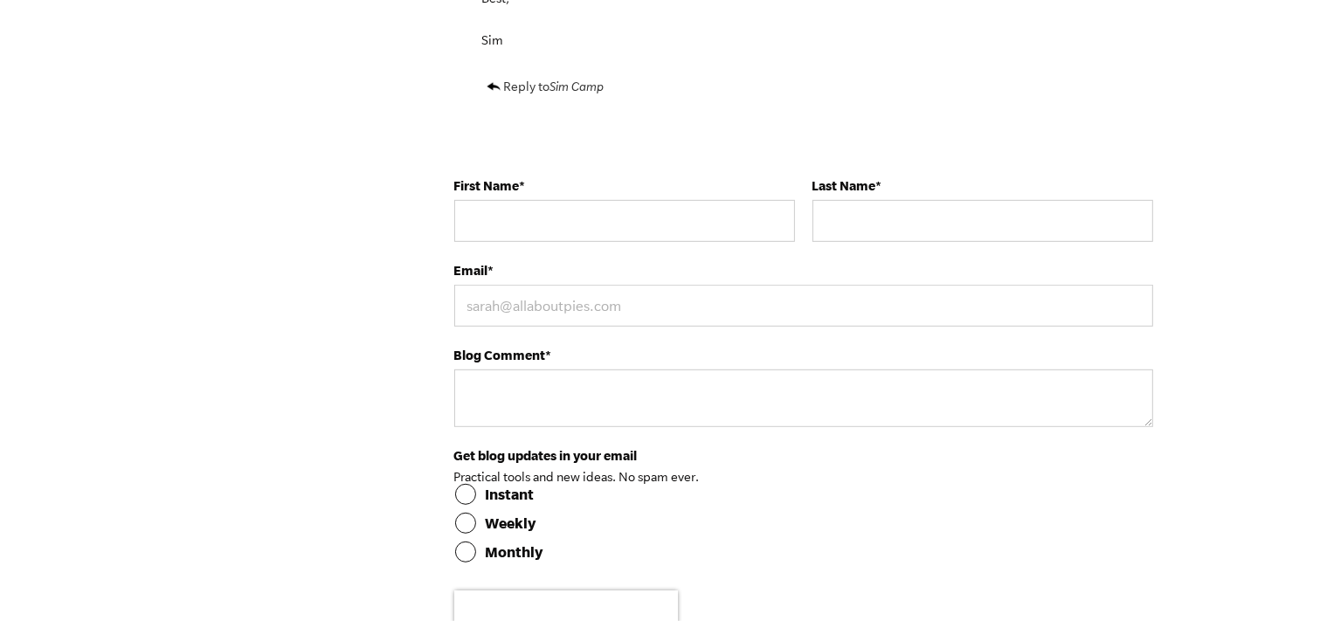
scroll to position [7394, 0]
